Goal: Task Accomplishment & Management: Complete application form

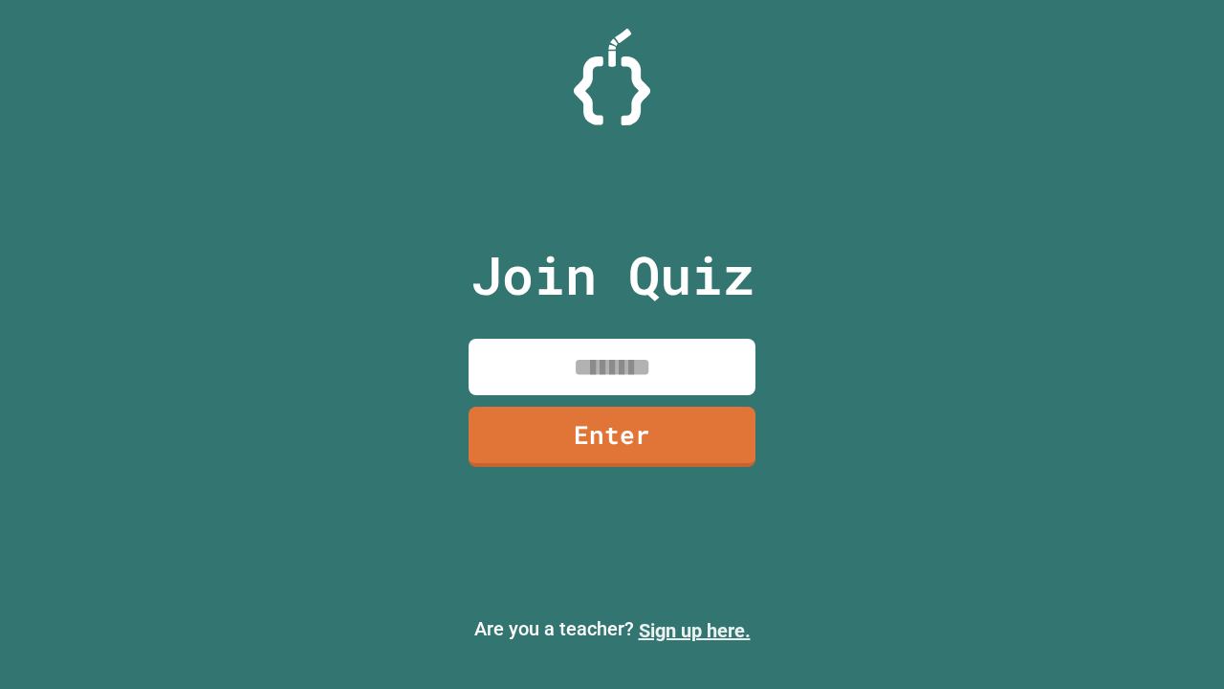
click at [694, 630] on link "Sign up here." at bounding box center [695, 630] width 112 height 23
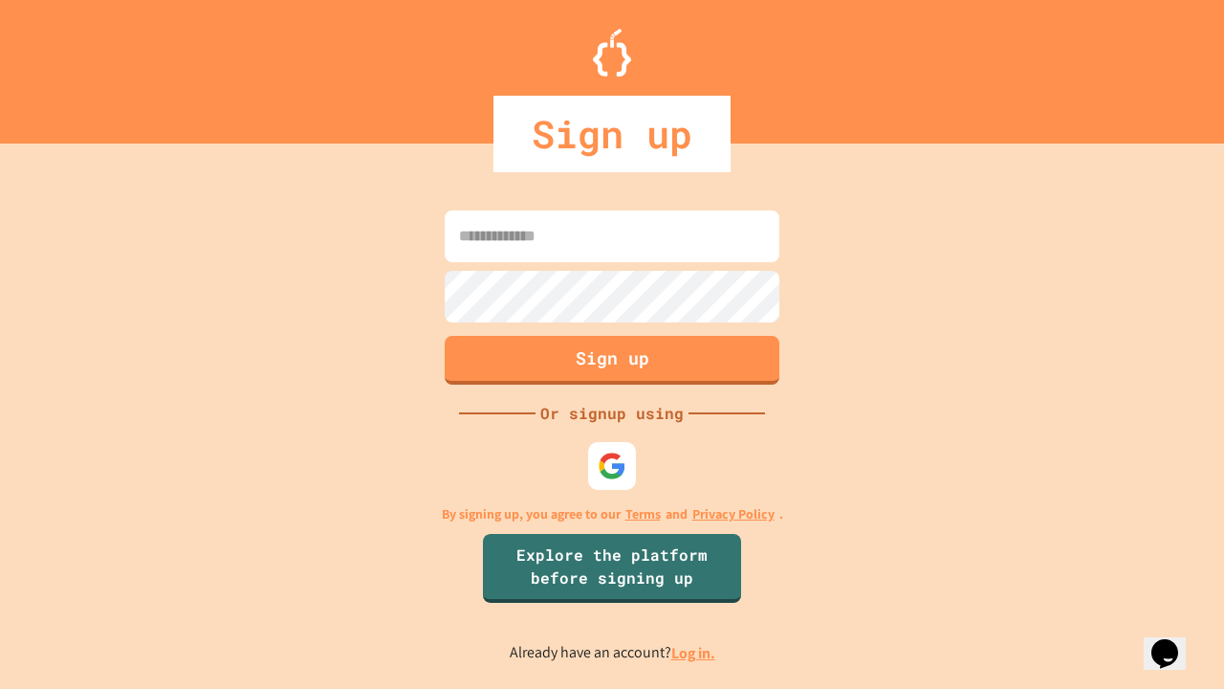
click at [694, 652] on link "Log in." at bounding box center [693, 653] width 44 height 20
